Goal: Information Seeking & Learning: Learn about a topic

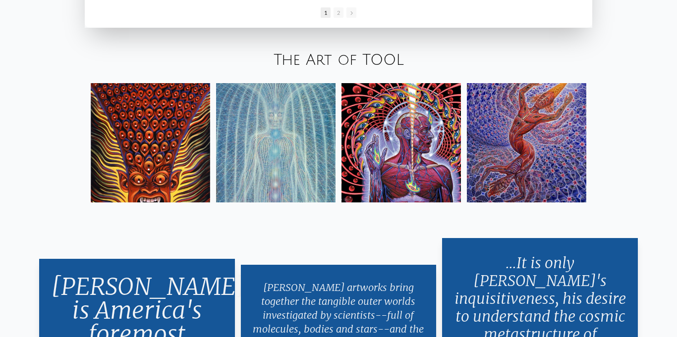
scroll to position [1644, 0]
click at [292, 110] on img at bounding box center [275, 142] width 119 height 119
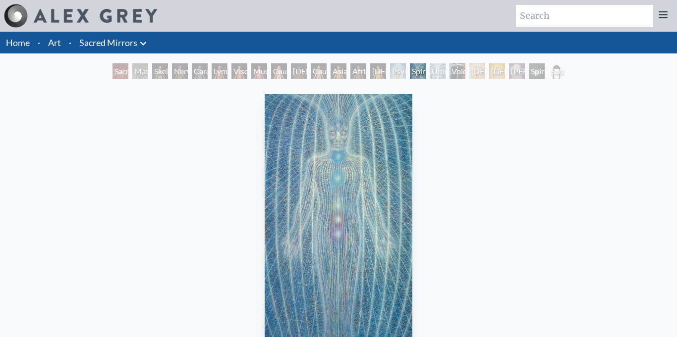
click at [459, 66] on div "Void Clear Light" at bounding box center [457, 71] width 16 height 16
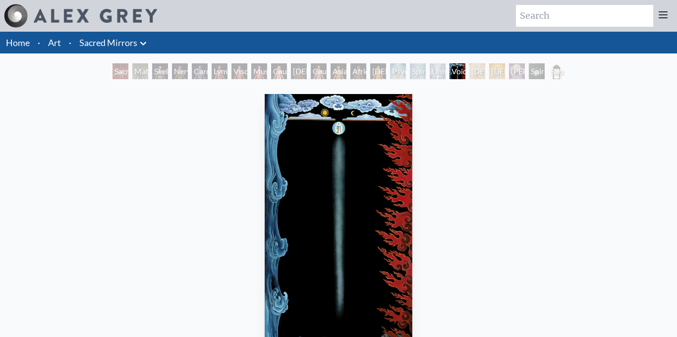
scroll to position [20, 0]
click at [413, 208] on div "Void Clear Light 1982, acrylic on linen, 46 x 84 in." at bounding box center [339, 251] width 156 height 322
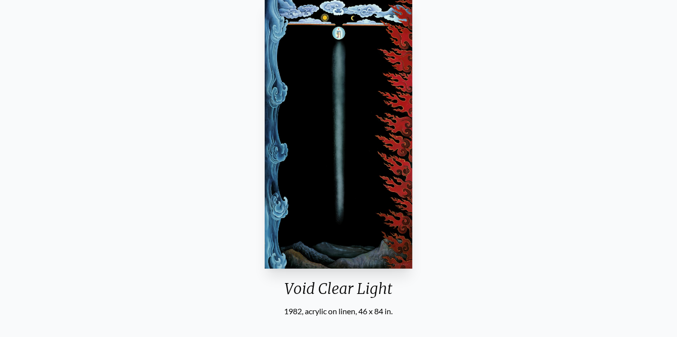
scroll to position [99, 0]
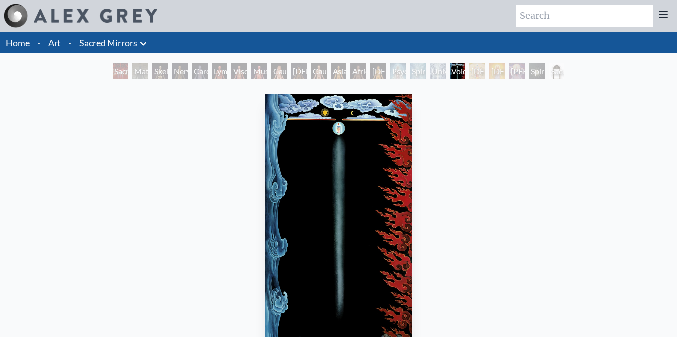
click at [474, 71] on div "[DEMOGRAPHIC_DATA]" at bounding box center [477, 71] width 16 height 16
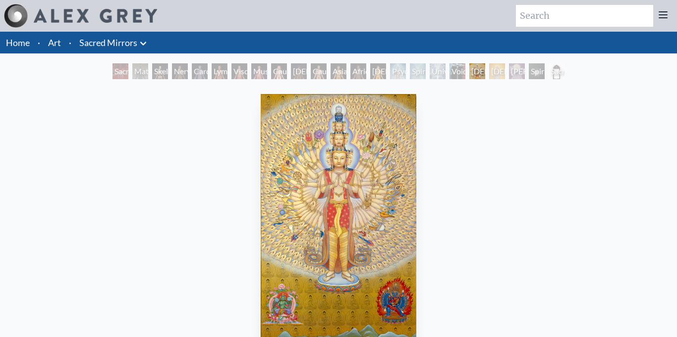
click at [493, 76] on div "[DEMOGRAPHIC_DATA]" at bounding box center [497, 71] width 16 height 16
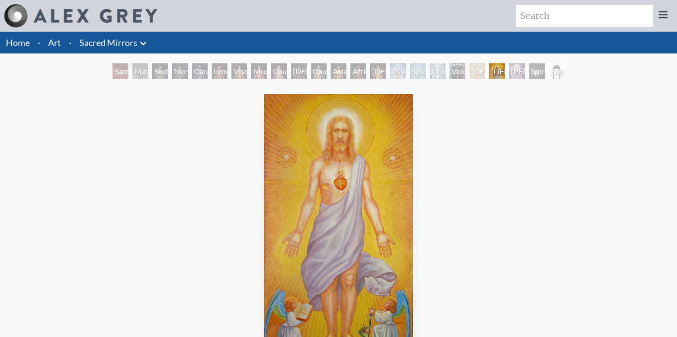
click at [517, 74] on div "[PERSON_NAME]" at bounding box center [517, 71] width 16 height 16
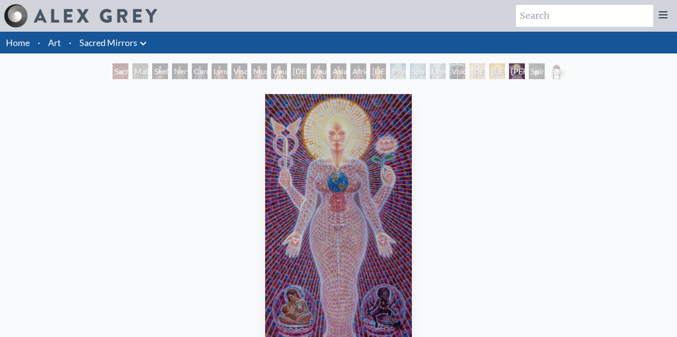
click at [537, 73] on div "Spiritual World" at bounding box center [536, 71] width 16 height 16
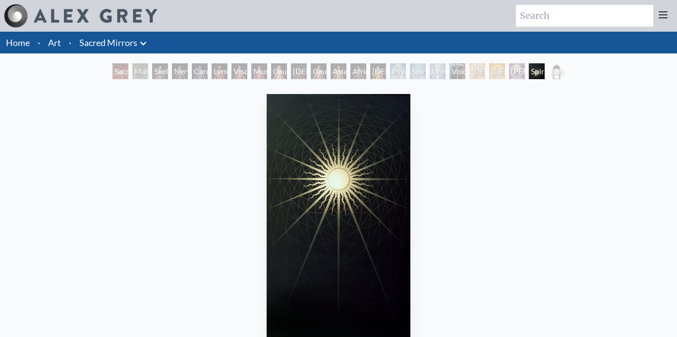
click at [565, 214] on div "Spiritual World 1986, sandblasted mirror with illumination, 48 x 86 in. Visit t…" at bounding box center [338, 287] width 661 height 394
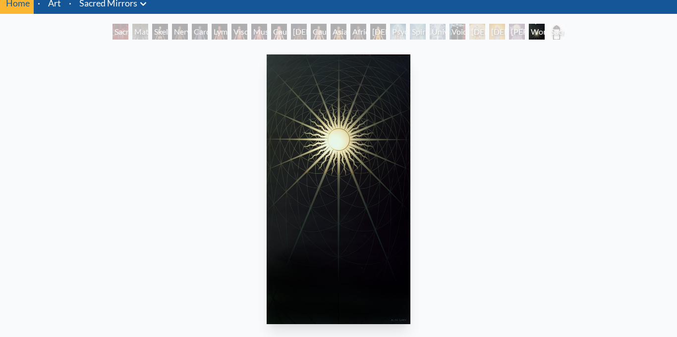
click at [564, 214] on div "Spiritual World 1986, sandblasted mirror with illumination, 48 x 86 in. Visit t…" at bounding box center [338, 248] width 661 height 394
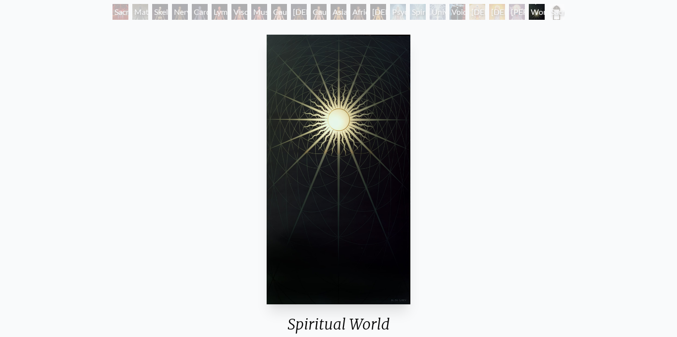
scroll to position [0, 0]
click at [555, 18] on div "Sacred Mirrors Frame" at bounding box center [556, 12] width 16 height 16
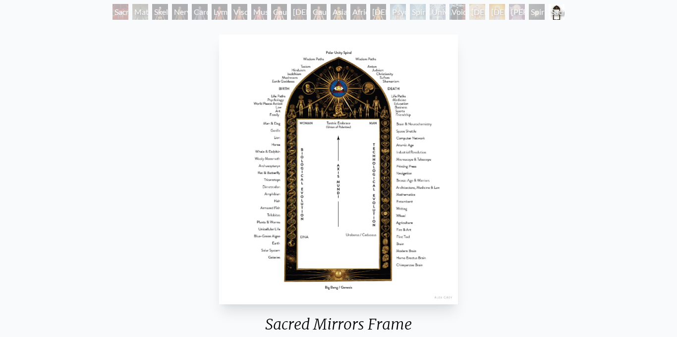
click at [163, 12] on div "Skeletal System" at bounding box center [160, 12] width 16 height 16
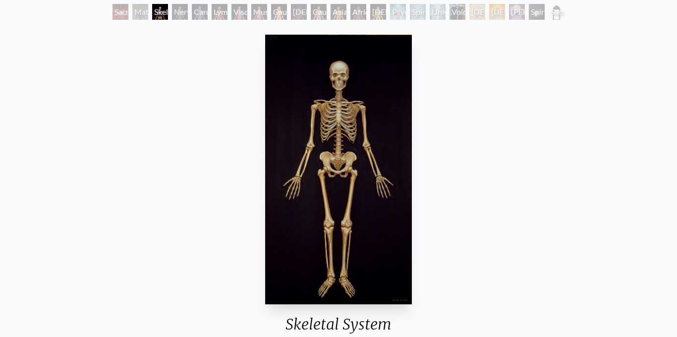
click at [192, 15] on div "Cardiovascular System" at bounding box center [200, 12] width 16 height 16
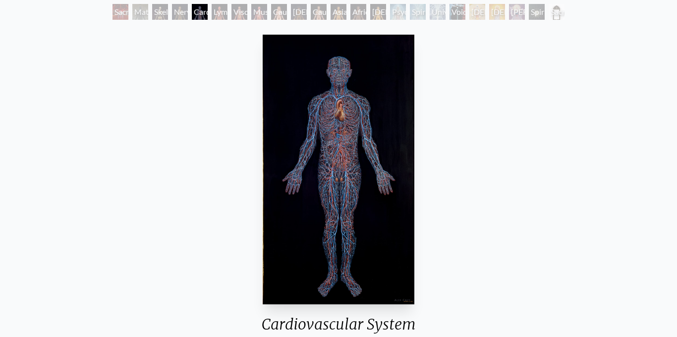
click at [217, 16] on div "Lymphatic System" at bounding box center [219, 12] width 16 height 16
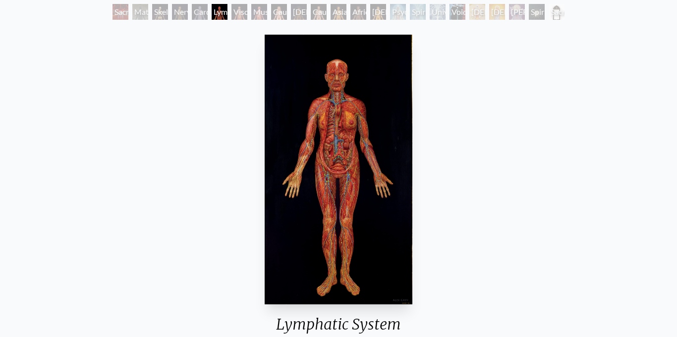
click at [116, 15] on div "Sacred Mirrors Room, Entheon" at bounding box center [120, 12] width 16 height 16
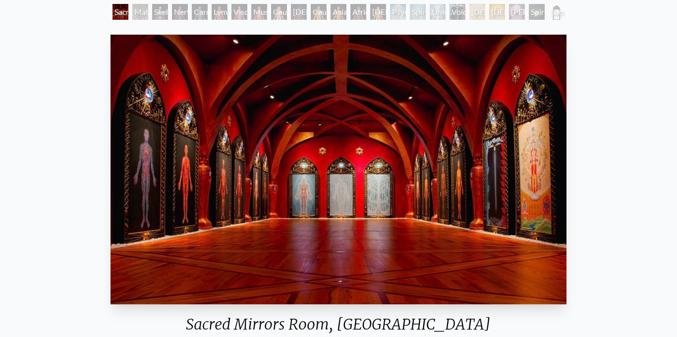
click at [139, 16] on div "Material World" at bounding box center [140, 12] width 16 height 16
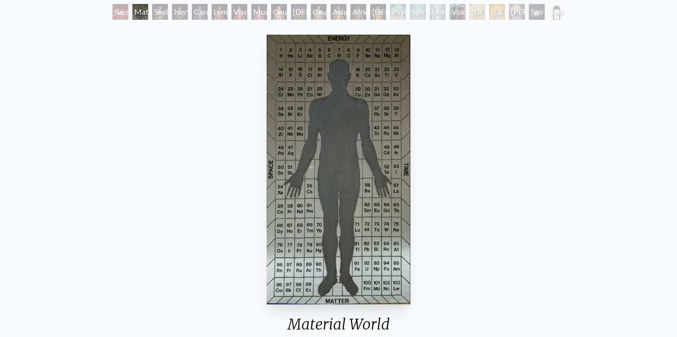
click at [410, 13] on div "Spiritual Energy System" at bounding box center [418, 12] width 16 height 16
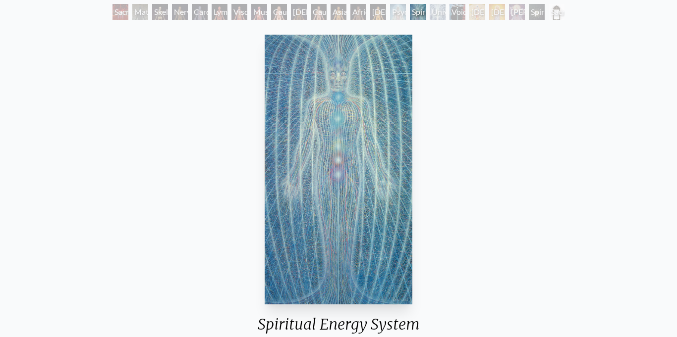
click at [393, 13] on div "Psychic Energy System" at bounding box center [398, 12] width 16 height 16
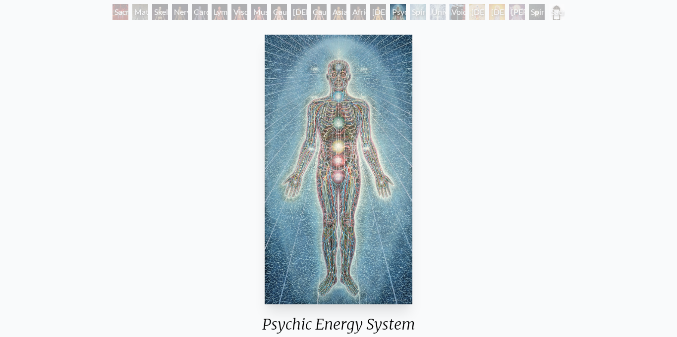
click at [421, 17] on div "Spiritual Energy System" at bounding box center [418, 12] width 16 height 16
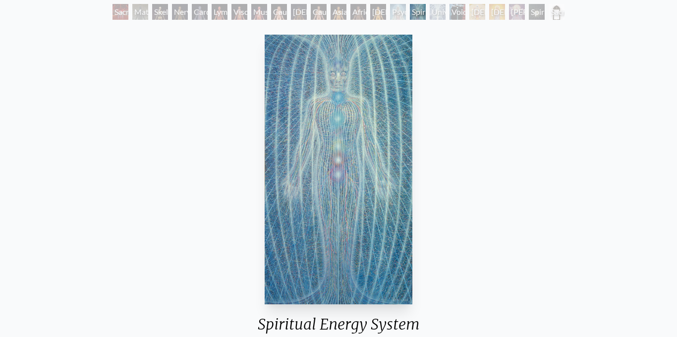
click at [437, 18] on div "Universal Mind Lattice" at bounding box center [437, 12] width 16 height 16
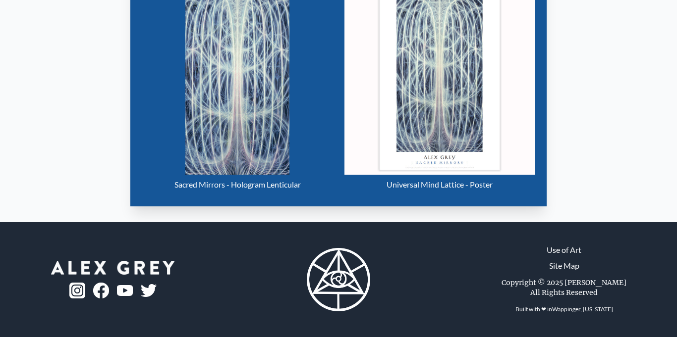
click at [12, 201] on div "Visit the CoSM Shop Sacred Mirrors - Hologram Lenticular Universal Mind Lattice…" at bounding box center [338, 67] width 661 height 293
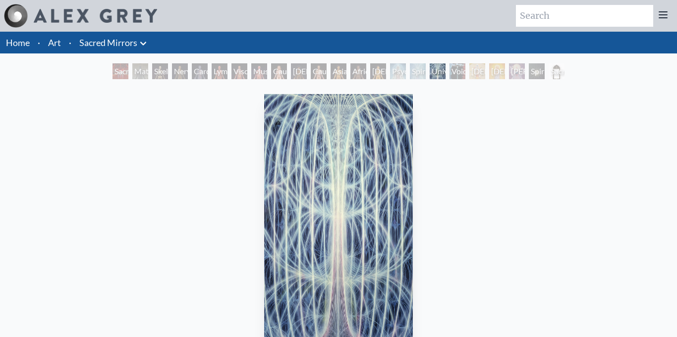
click at [61, 35] on li "Art" at bounding box center [54, 43] width 21 height 22
click at [57, 42] on link "Art" at bounding box center [54, 43] width 13 height 14
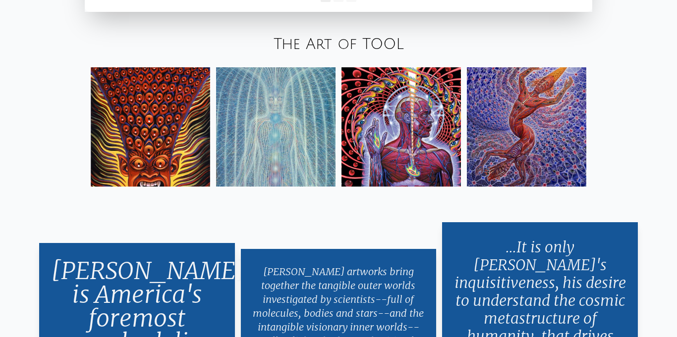
scroll to position [1664, 0]
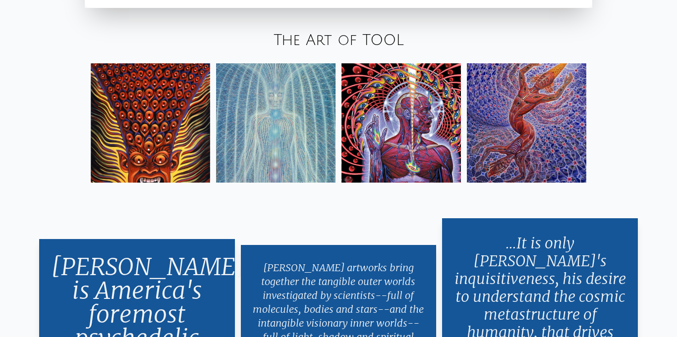
click at [188, 147] on img at bounding box center [150, 122] width 119 height 119
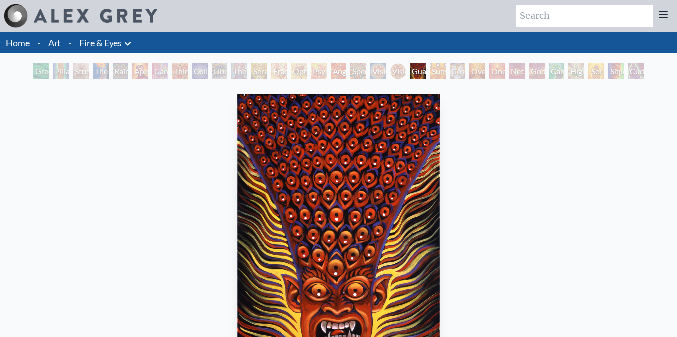
click at [429, 72] on div "Sunyata" at bounding box center [437, 71] width 16 height 16
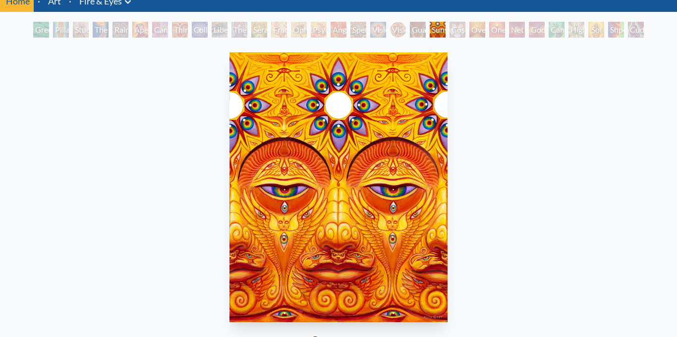
scroll to position [0, 0]
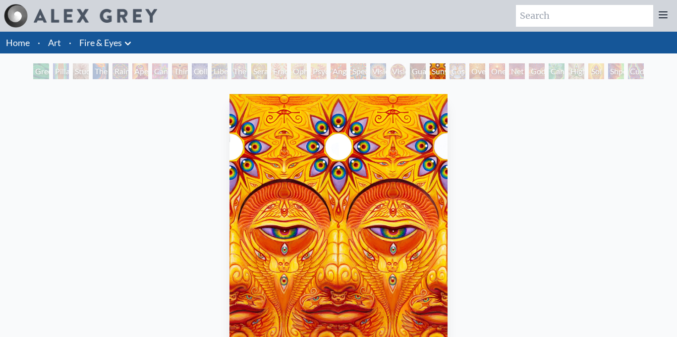
click at [473, 76] on div "Oversoul" at bounding box center [477, 71] width 16 height 16
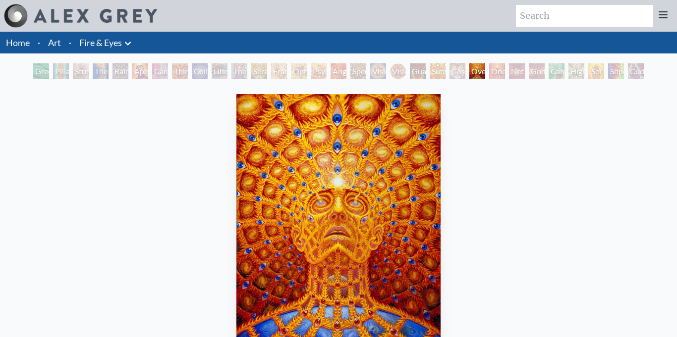
click at [510, 65] on div "Net of Being" at bounding box center [517, 71] width 16 height 16
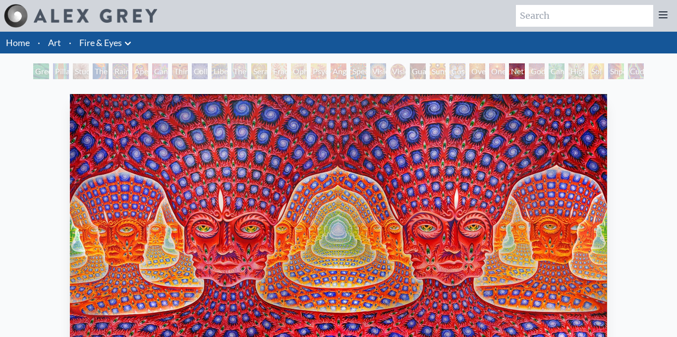
click at [60, 77] on div "Pillar of Awareness" at bounding box center [61, 71] width 16 height 16
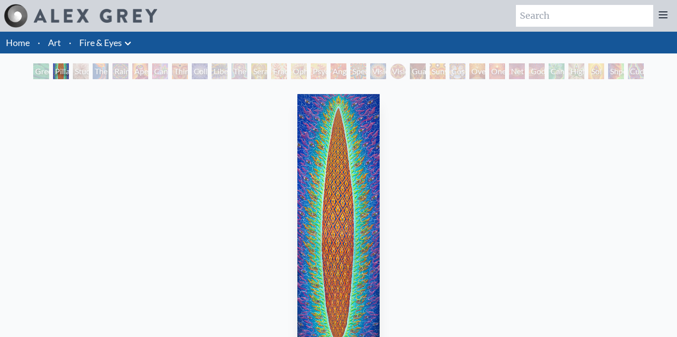
click at [105, 157] on div "Pillar of Awareness 2023, oil on linen, 24 x 78 in. Visit the CoSM Shop" at bounding box center [338, 287] width 661 height 394
click at [104, 71] on div "The Torch" at bounding box center [101, 71] width 16 height 16
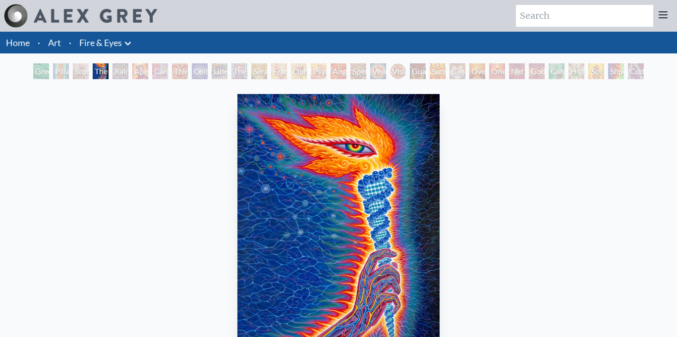
click at [39, 73] on div "Green Hand" at bounding box center [41, 71] width 16 height 16
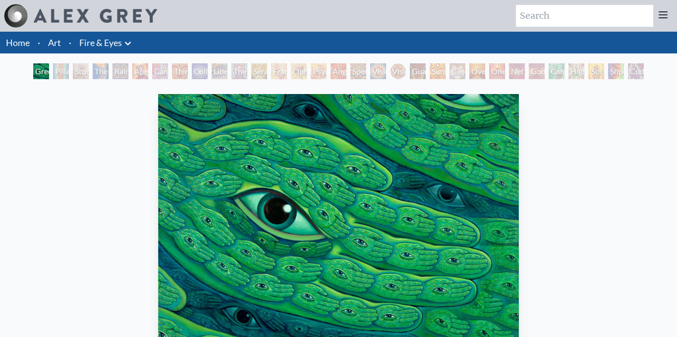
click at [134, 175] on div "Green Hand 2023, acrylic on linen, 40 x 30 in. Visit the CoSM Shop" at bounding box center [338, 287] width 661 height 394
click at [591, 69] on div "Sol Invictus" at bounding box center [596, 71] width 16 height 16
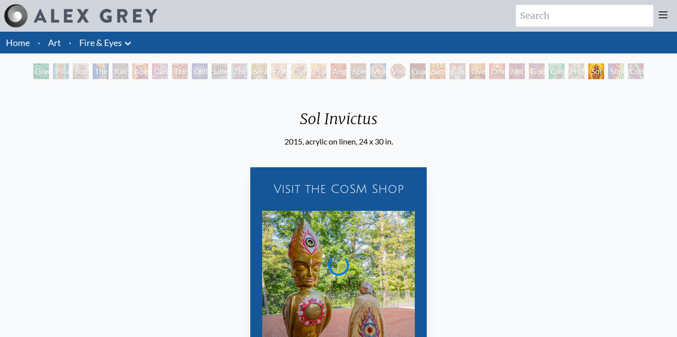
click at [567, 210] on div "Visit the CoSM Shop Sol Invictus - Art Blanket" at bounding box center [338, 294] width 661 height 293
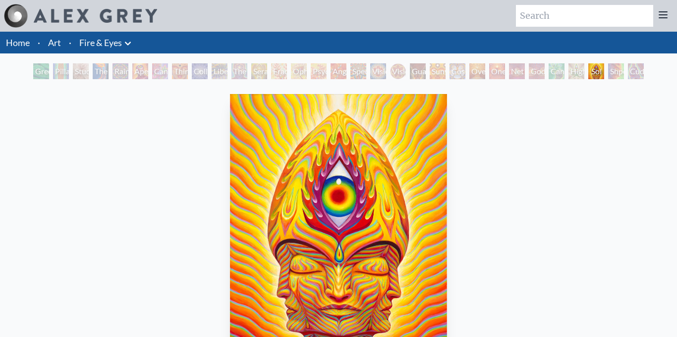
click at [613, 76] on div "Shpongled" at bounding box center [616, 71] width 16 height 16
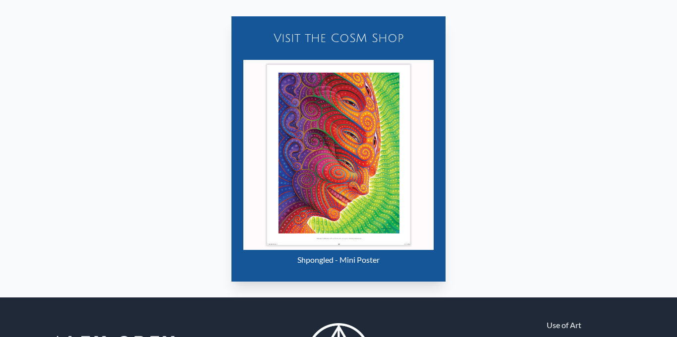
scroll to position [396, 0]
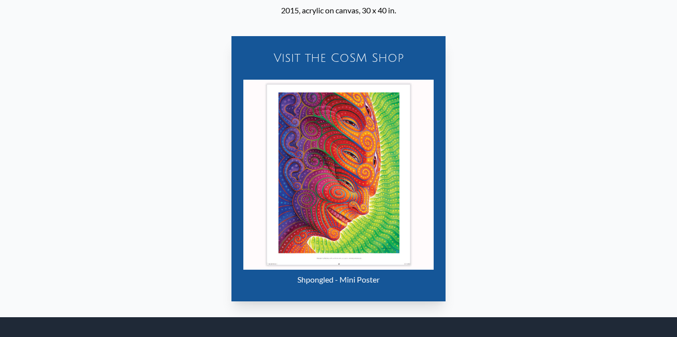
click at [582, 230] on div "Visit the CoSM Shop Shpongled - Mini Poster" at bounding box center [338, 162] width 661 height 293
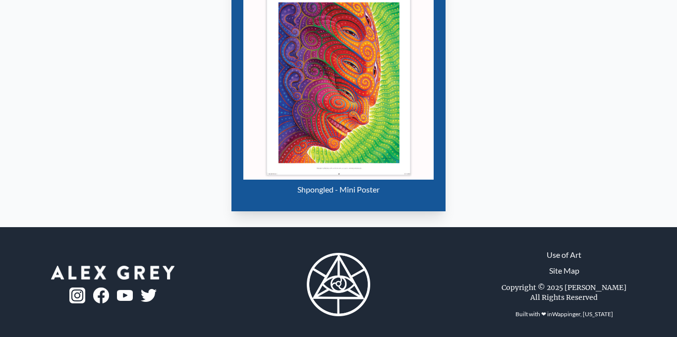
scroll to position [491, 0]
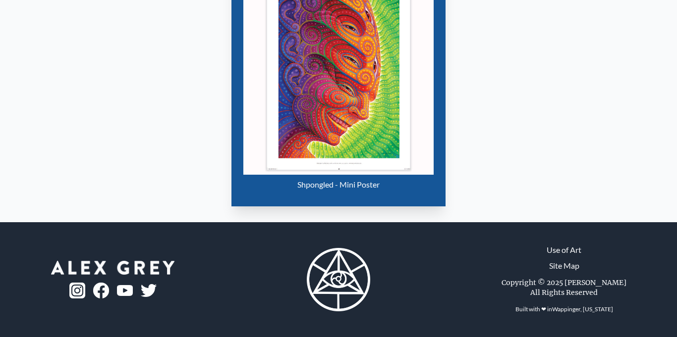
click at [349, 283] on img at bounding box center [338, 279] width 63 height 63
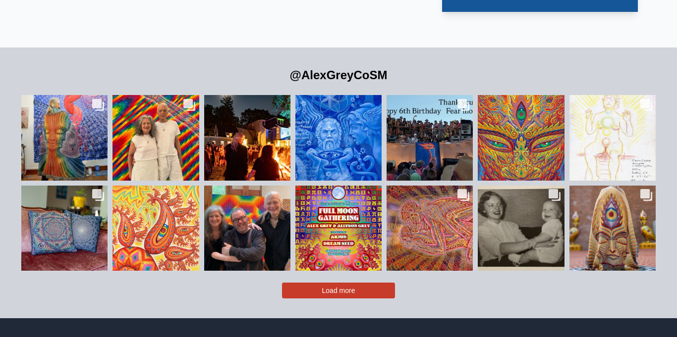
scroll to position [2120, 0]
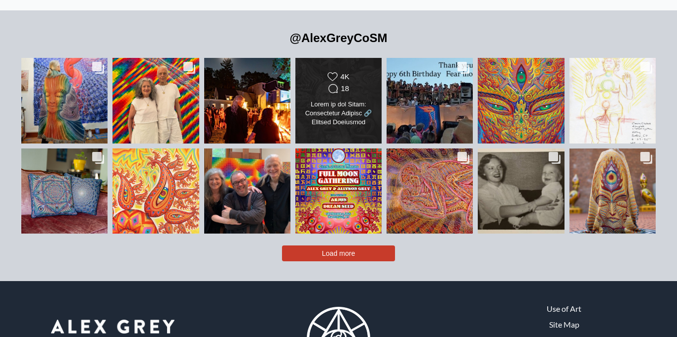
click at [361, 72] on div "Likes Count 4K Comments Count 18" at bounding box center [338, 84] width 70 height 24
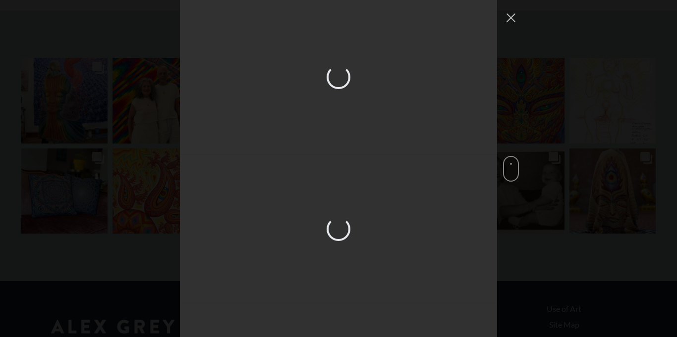
scroll to position [574, 0]
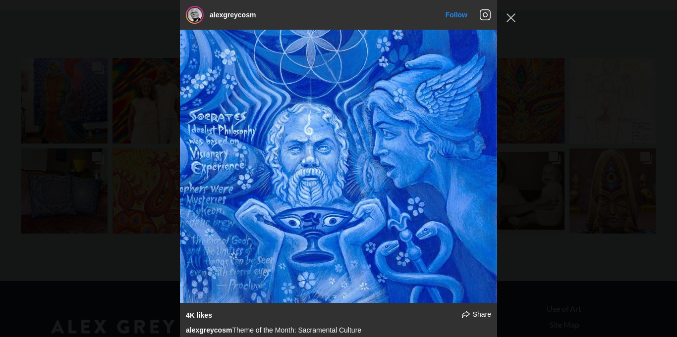
click at [454, 136] on img "Instagram Feed popup" at bounding box center [338, 166] width 317 height 273
click at [624, 47] on div "alexgreycosm Follow" at bounding box center [338, 168] width 677 height 337
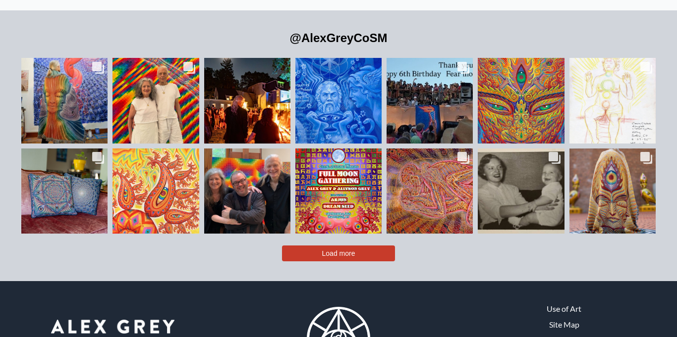
scroll to position [654, 0]
click at [230, 256] on div "@AlexGreyCoSM Likes Count 1.3K Comments Count 14 Limited Release: Art Blankets …" at bounding box center [338, 145] width 677 height 271
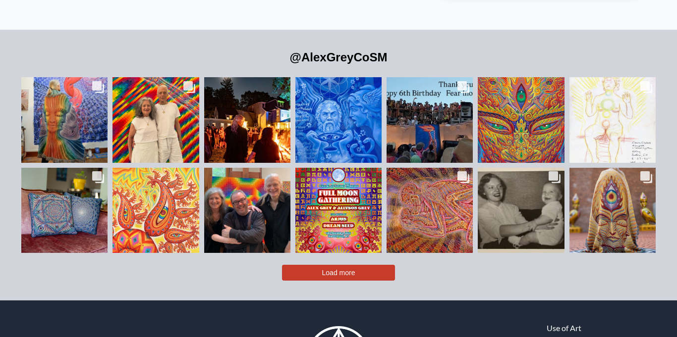
scroll to position [2100, 0]
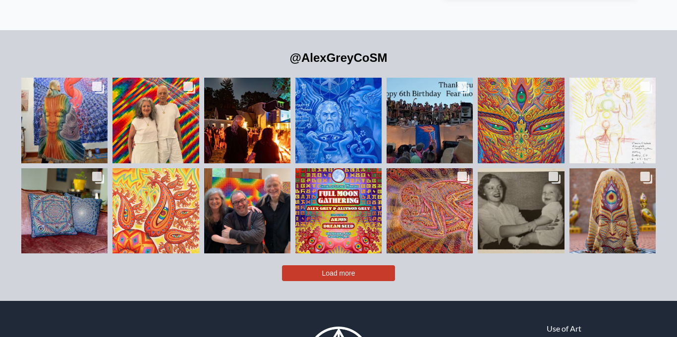
click at [317, 265] on button "Load more" at bounding box center [338, 273] width 113 height 16
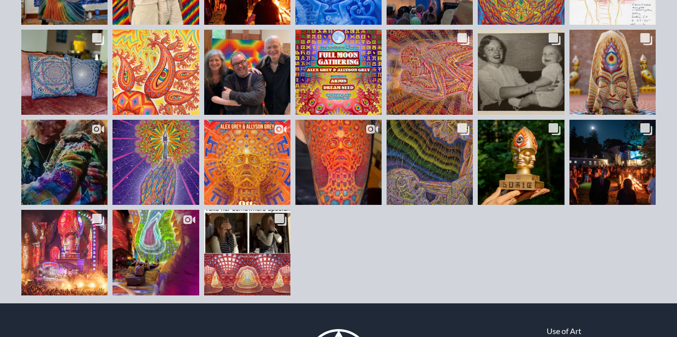
scroll to position [2258, 0]
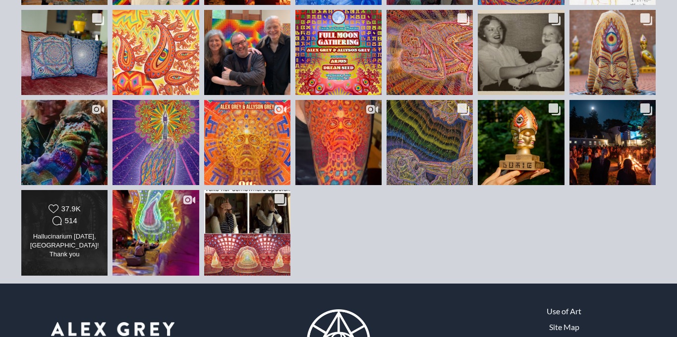
click at [51, 232] on div "Hallucinarium May 1, Madrid! Thank you @allysongreycosm @elrowofficial and ever…" at bounding box center [65, 246] width 70 height 28
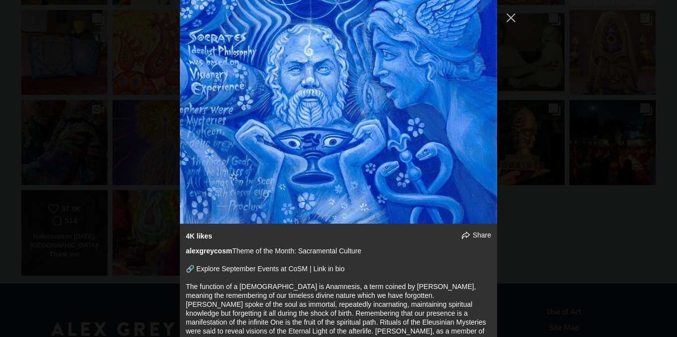
scroll to position [4608, 0]
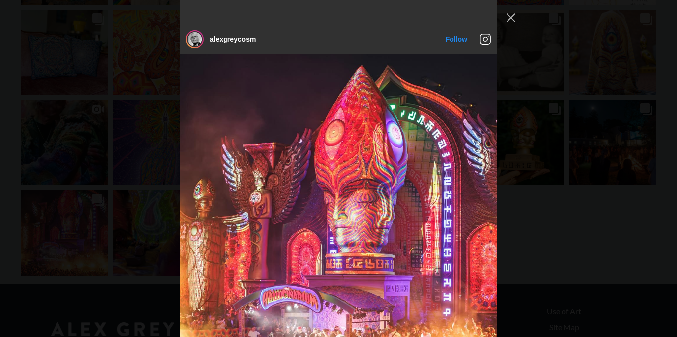
click at [634, 176] on div "alexgreycosm Follow" at bounding box center [338, 168] width 677 height 337
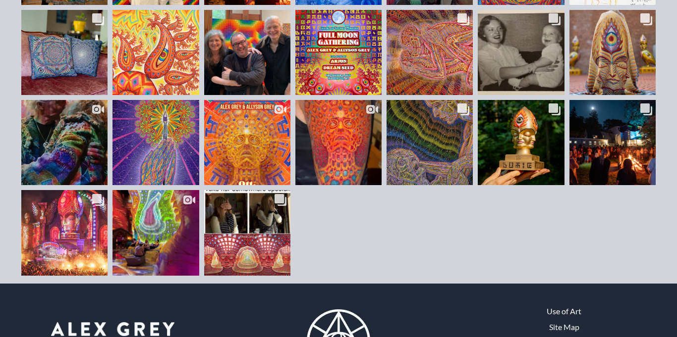
scroll to position [4568, 0]
click at [402, 253] on div "Likes Count 4.2K Comments Count 44" at bounding box center [338, 188] width 639 height 181
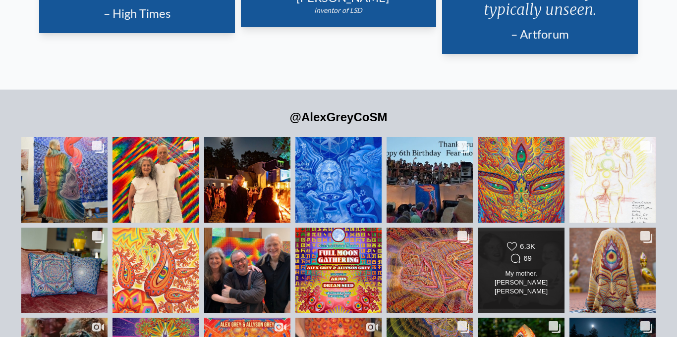
scroll to position [2021, 0]
